Goal: Navigation & Orientation: Find specific page/section

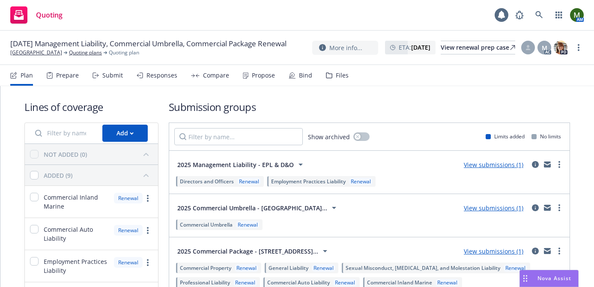
click at [60, 79] on div "Prepare" at bounding box center [67, 75] width 23 height 7
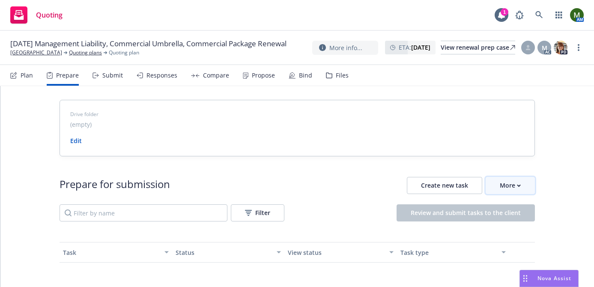
click at [529, 181] on button "More" at bounding box center [510, 185] width 49 height 17
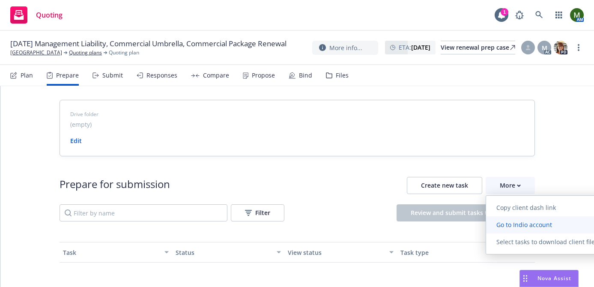
click at [520, 217] on link "Go to Indio account" at bounding box center [547, 224] width 122 height 17
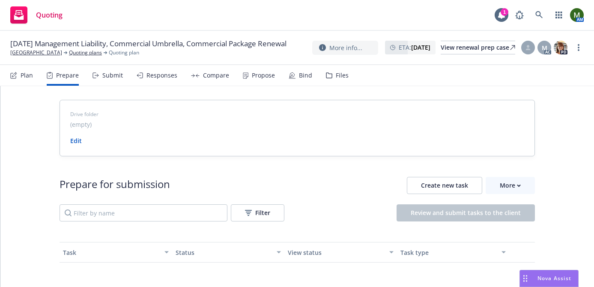
scroll to position [138, 0]
